Goal: Task Accomplishment & Management: Use online tool/utility

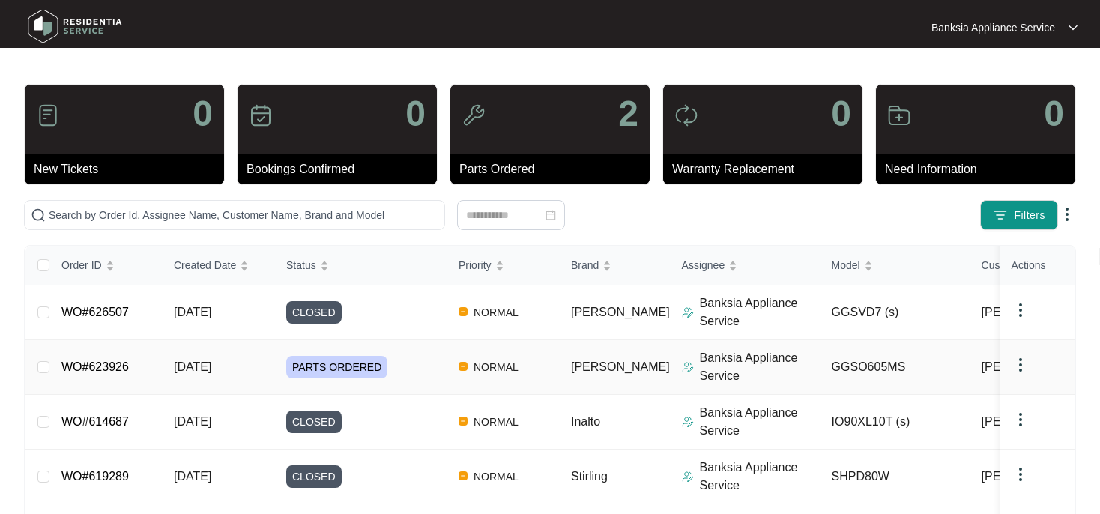
click at [104, 366] on link "WO#623926" at bounding box center [94, 366] width 67 height 13
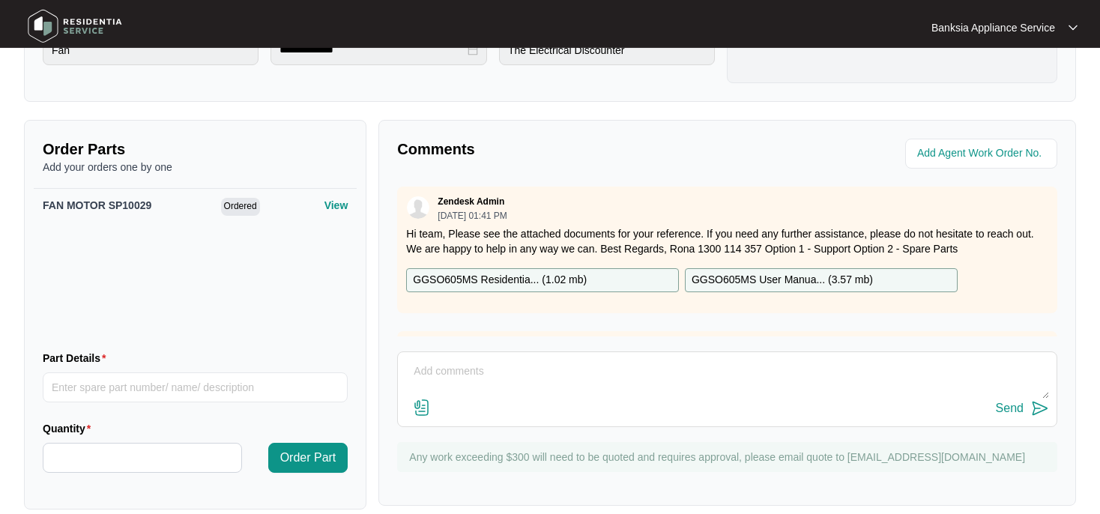
scroll to position [474, 0]
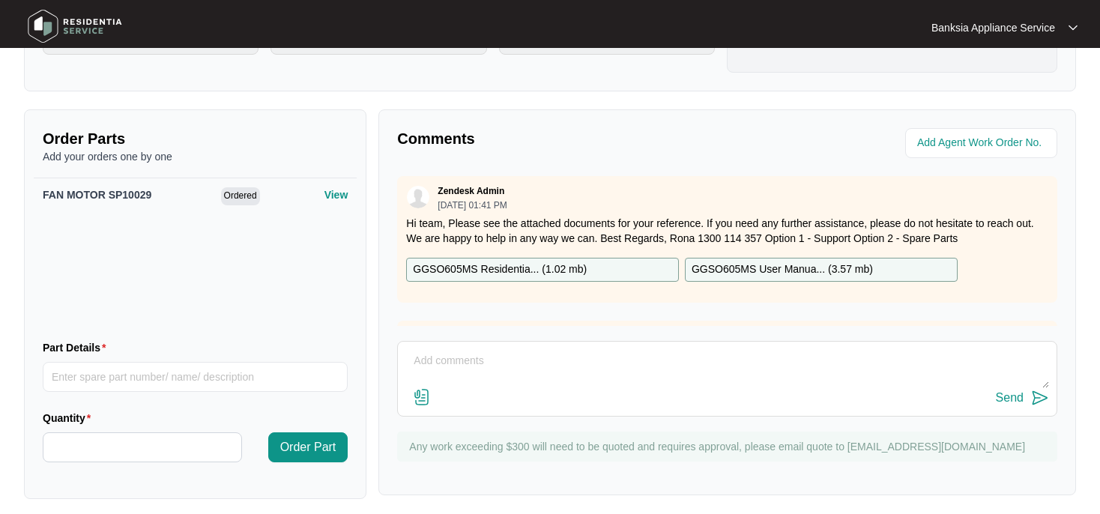
click at [435, 355] on textarea at bounding box center [727, 368] width 644 height 39
paste textarea "Test oven - found fan motor faulty. Ordered fan motor. Returned and fitted new …"
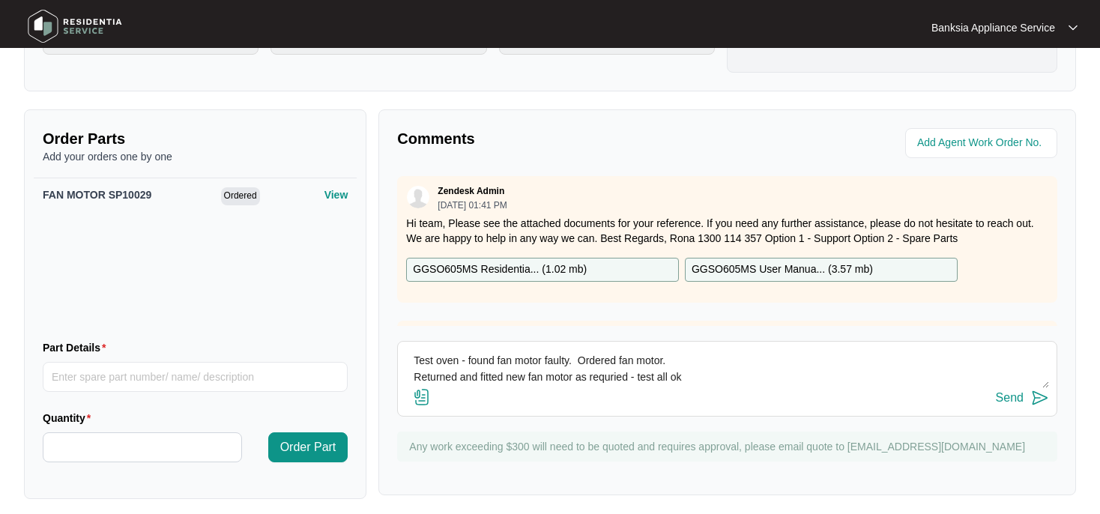
click at [607, 375] on textarea "Test oven - found fan motor faulty. Ordered fan motor. Returned and fitted new …" at bounding box center [727, 368] width 644 height 39
click at [709, 373] on textarea "Test oven - found fan motor faulty. Ordered fan motor. Returned and fitted new …" at bounding box center [727, 368] width 644 height 39
click at [412, 355] on textarea "Test oven - found fan motor faulty. Ordered fan motor. Returned and fitted new …" at bounding box center [727, 368] width 644 height 39
type textarea "Test oven - found fan motor faulty. Ordered fan motor. Returned and fitted new …"
click at [1004, 397] on div "Send" at bounding box center [1010, 397] width 28 height 13
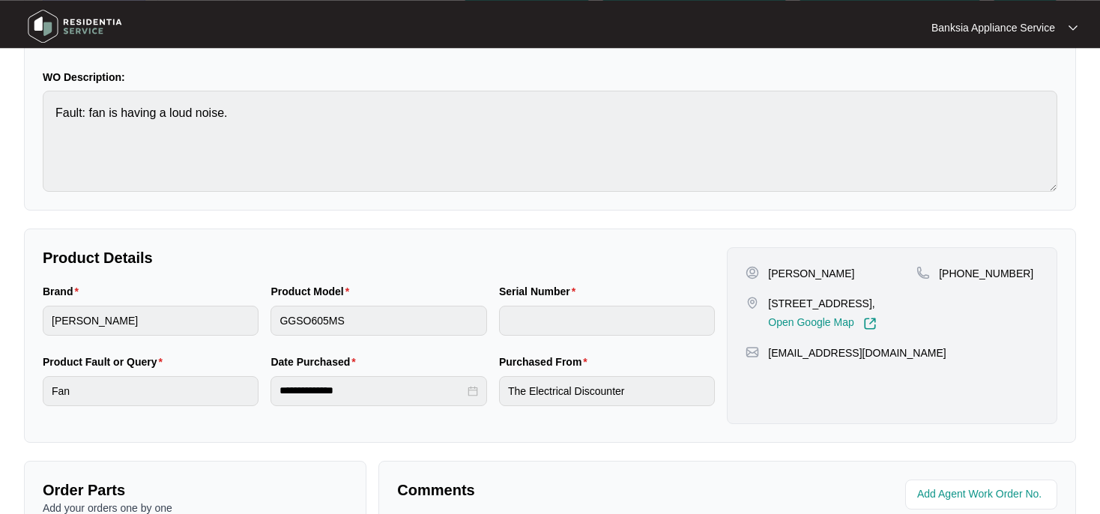
scroll to position [0, 0]
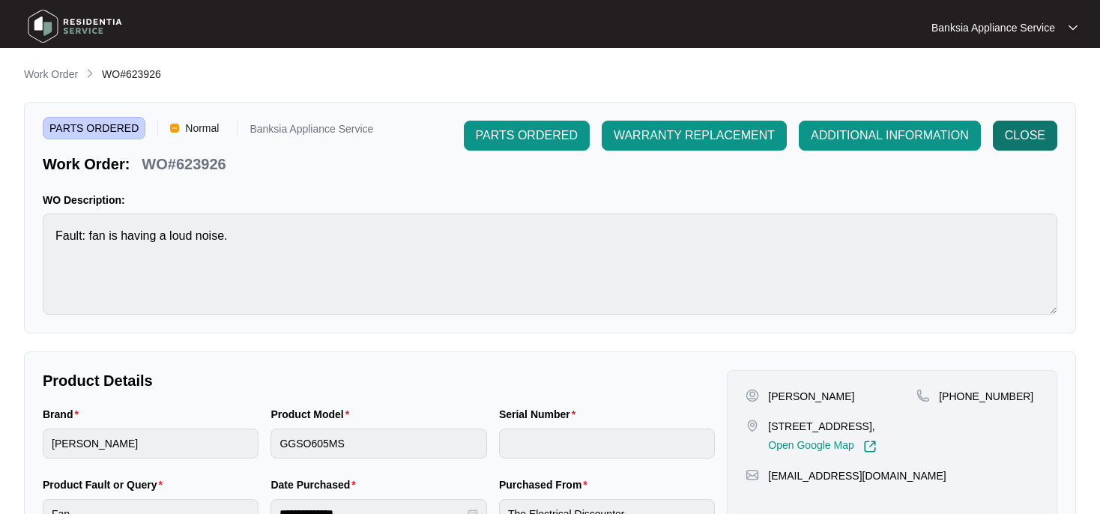
click at [1020, 130] on span "CLOSE" at bounding box center [1025, 136] width 40 height 18
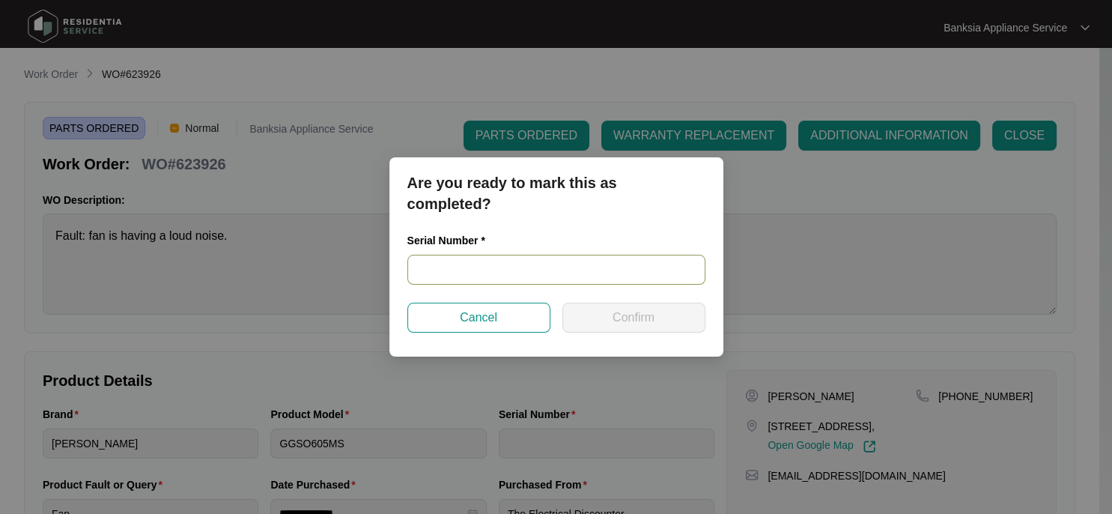
click at [484, 273] on input "text" at bounding box center [557, 270] width 298 height 30
paste input "25130213"
type input "25130213"
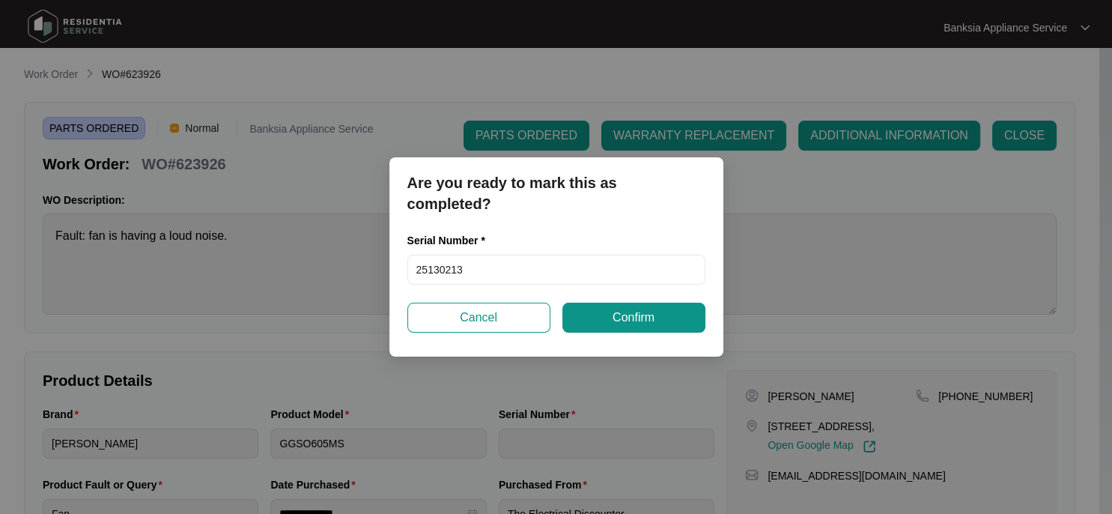
click at [622, 319] on span "Confirm" at bounding box center [634, 318] width 42 height 18
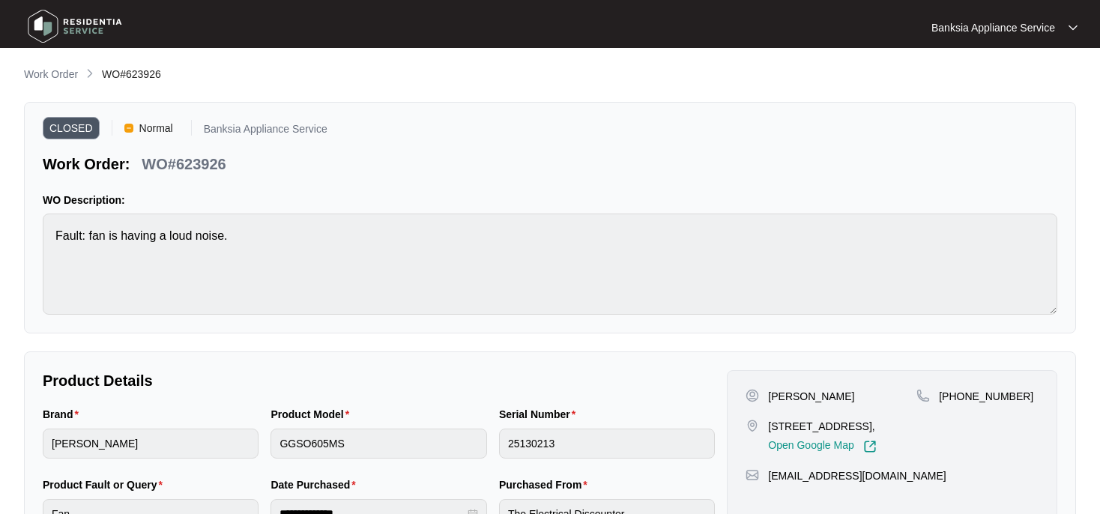
type input "25130213"
